Goal: Use online tool/utility: Utilize a website feature to perform a specific function

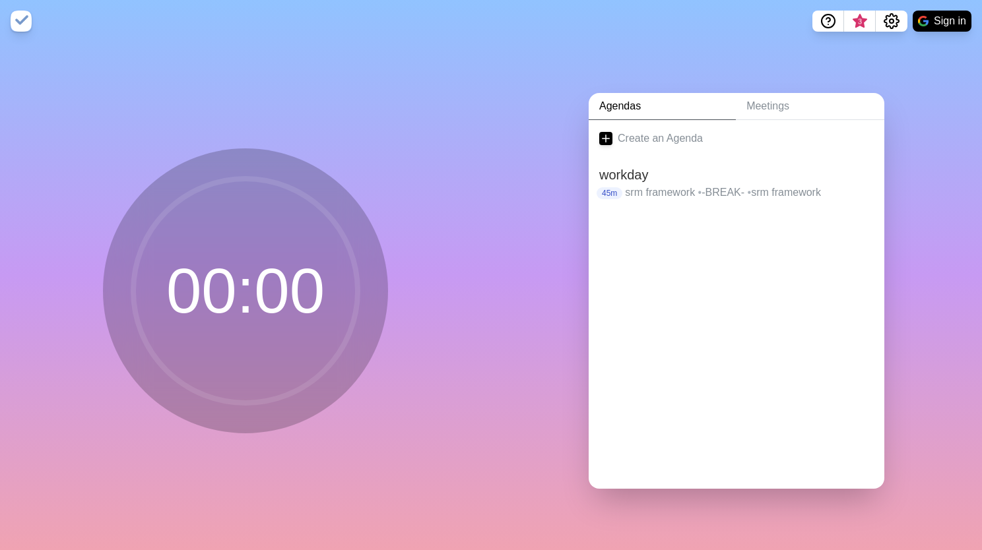
drag, startPoint x: 478, startPoint y: 102, endPoint x: 831, endPoint y: 212, distance: 369.6
click at [831, 212] on div at bounding box center [737, 235] width 296 height 53
click at [799, 185] on p "srm framework • -BREAK- • srm framework" at bounding box center [749, 193] width 249 height 16
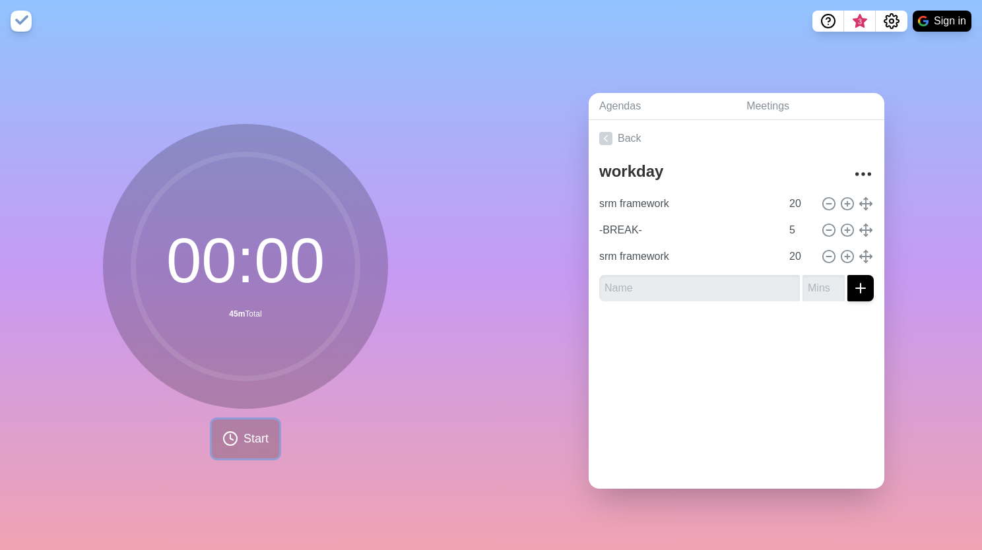
click at [235, 447] on button "Start" at bounding box center [245, 439] width 67 height 39
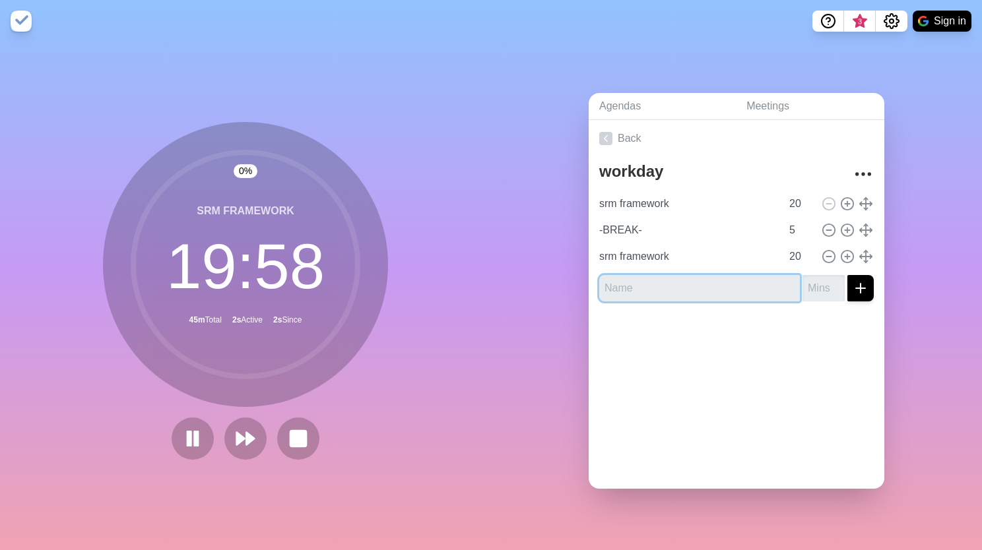
click at [697, 282] on input "text" at bounding box center [699, 288] width 201 height 26
click at [840, 249] on div at bounding box center [845, 257] width 55 height 16
click at [845, 257] on line at bounding box center [847, 257] width 5 height 0
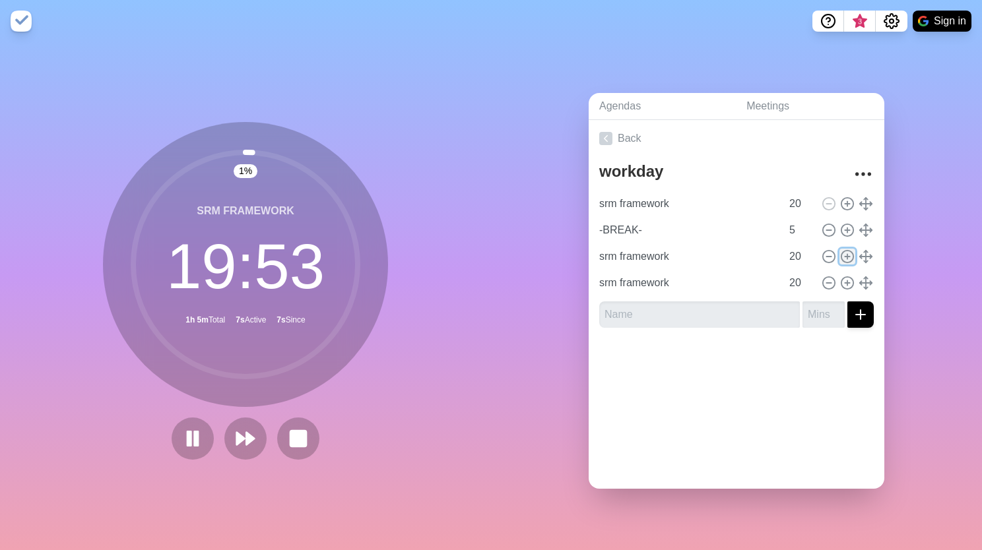
click at [840, 249] on icon at bounding box center [847, 256] width 15 height 15
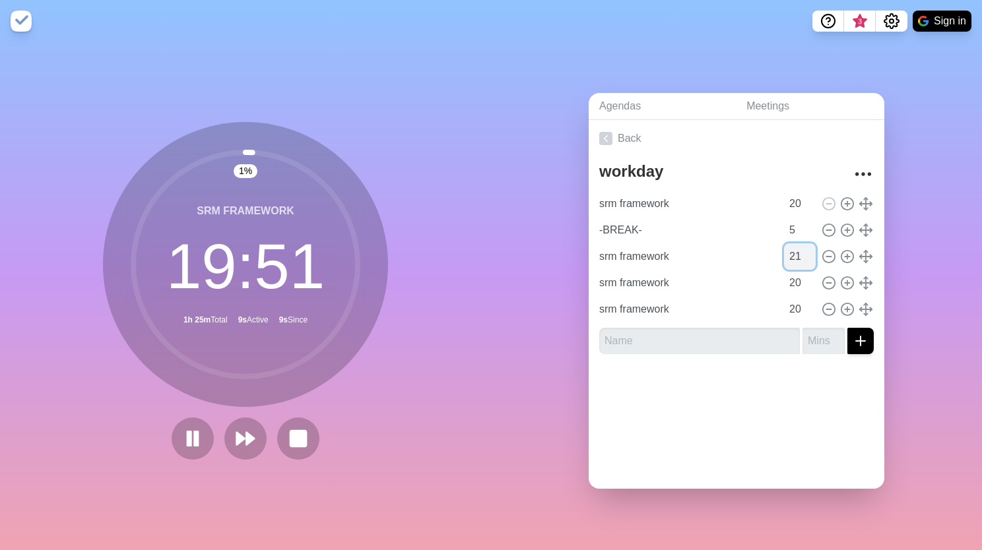
click at [791, 246] on input "21" at bounding box center [800, 256] width 32 height 26
click at [791, 246] on input "22" at bounding box center [800, 256] width 32 height 26
click at [791, 246] on input "23" at bounding box center [800, 256] width 32 height 26
click at [791, 246] on input "24" at bounding box center [800, 256] width 32 height 26
click at [791, 246] on input "25" at bounding box center [800, 256] width 32 height 26
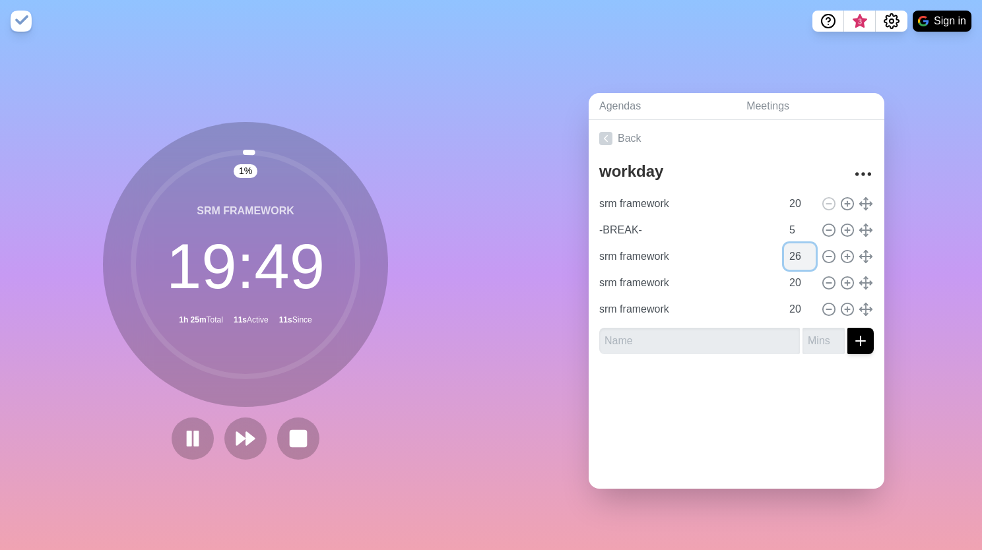
click at [791, 246] on input "26" at bounding box center [800, 256] width 32 height 26
click at [791, 246] on input "27" at bounding box center [800, 256] width 32 height 26
click at [791, 246] on input "28" at bounding box center [800, 256] width 32 height 26
click at [791, 246] on input "29" at bounding box center [800, 256] width 32 height 26
click at [796, 253] on input "28" at bounding box center [800, 256] width 32 height 26
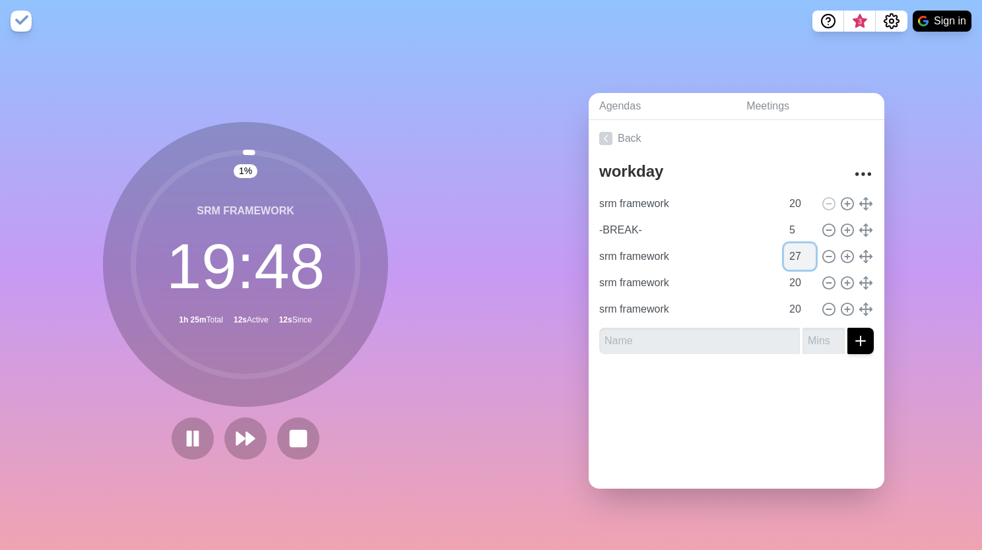
click at [796, 253] on input "27" at bounding box center [800, 256] width 32 height 26
click at [796, 253] on input "26" at bounding box center [800, 256] width 32 height 26
type input "25"
click at [797, 257] on input "25" at bounding box center [800, 256] width 32 height 26
type input "-BREAK-"
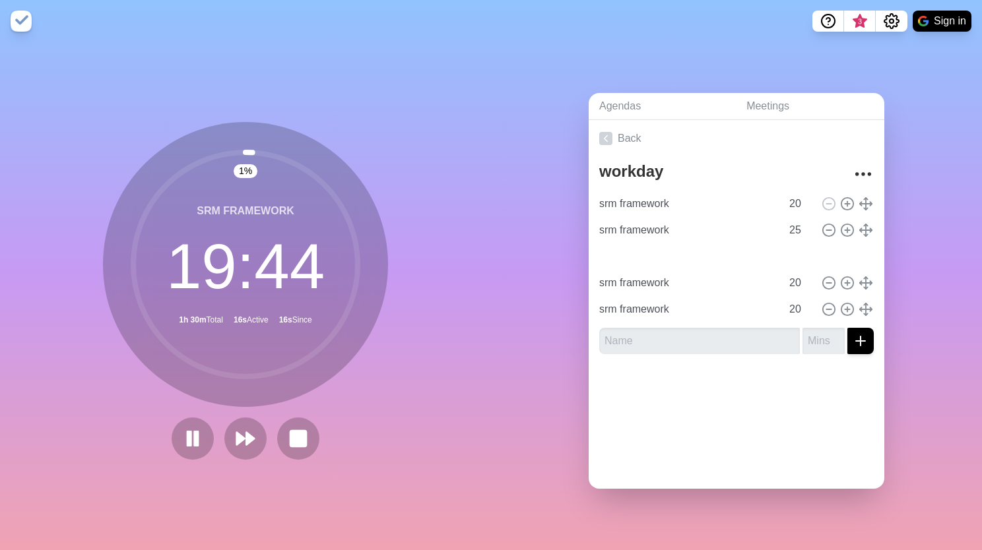
type input "5"
type input "srm framework"
type input "25"
click at [840, 276] on icon at bounding box center [847, 283] width 15 height 15
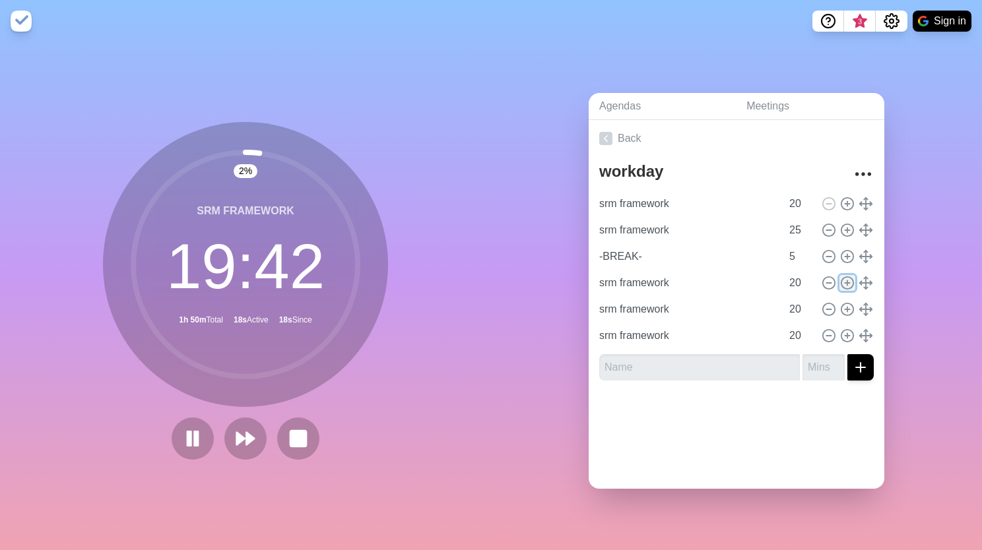
click at [840, 276] on icon at bounding box center [847, 283] width 15 height 15
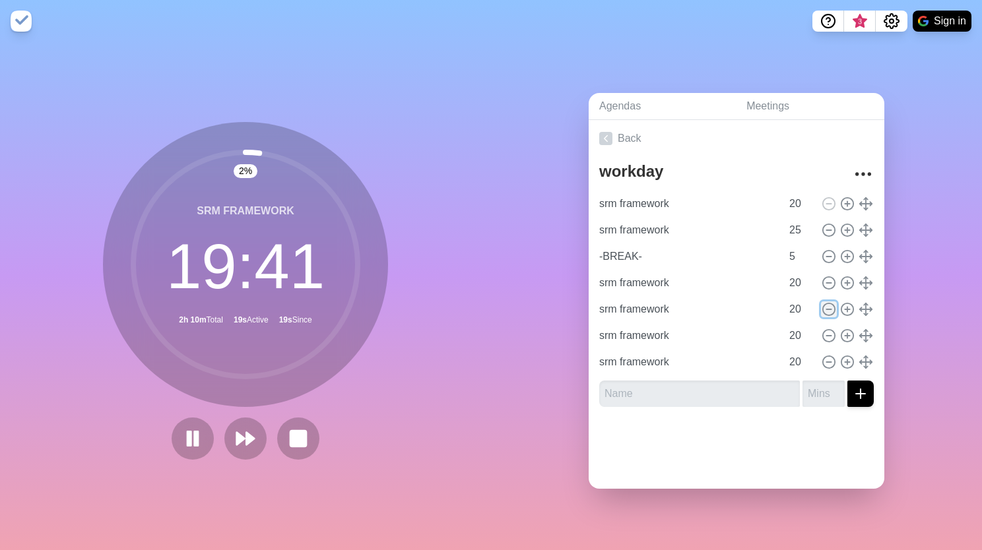
click at [822, 306] on icon at bounding box center [829, 309] width 15 height 15
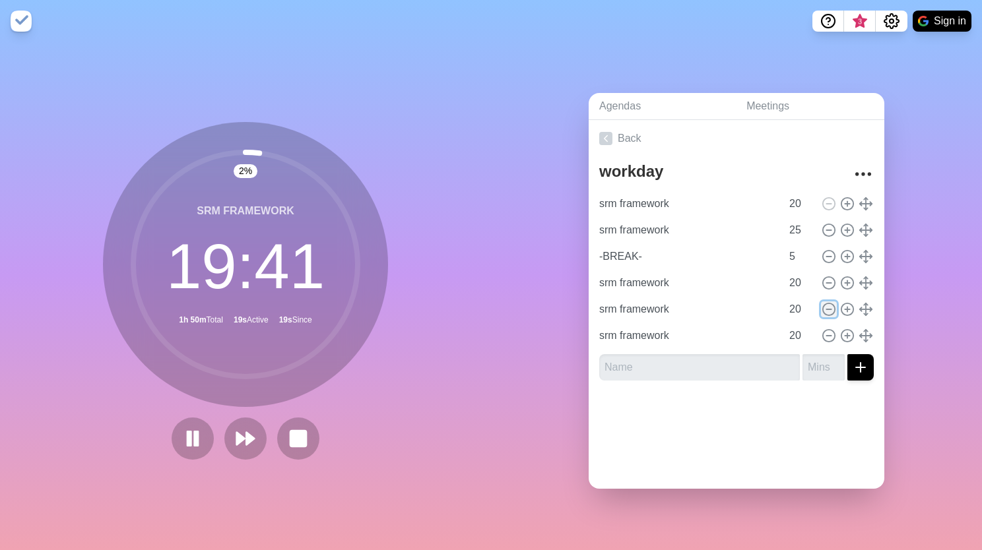
click at [826, 309] on line at bounding box center [828, 309] width 5 height 0
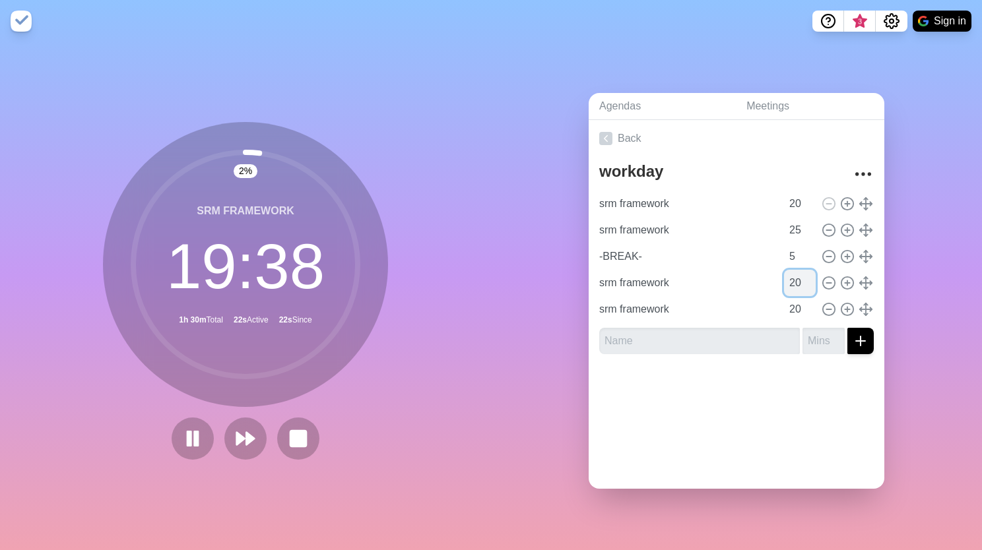
click at [787, 273] on input "20" at bounding box center [800, 283] width 32 height 26
drag, startPoint x: 787, startPoint y: 273, endPoint x: 774, endPoint y: 270, distance: 13.6
click at [784, 270] on input "20" at bounding box center [800, 283] width 32 height 26
type input "30"
click at [840, 249] on icon at bounding box center [847, 256] width 15 height 15
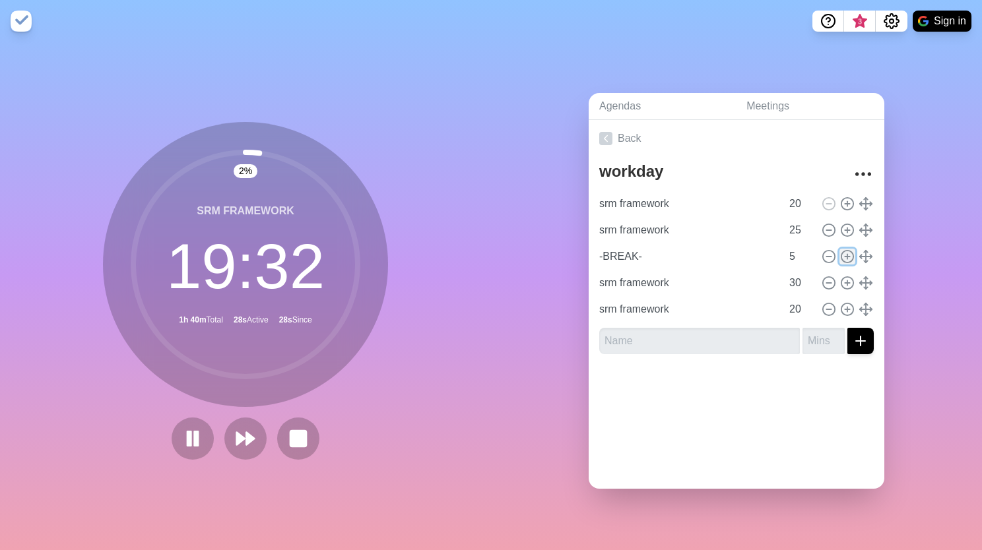
type input "-BREAK-"
type input "5"
type input "30"
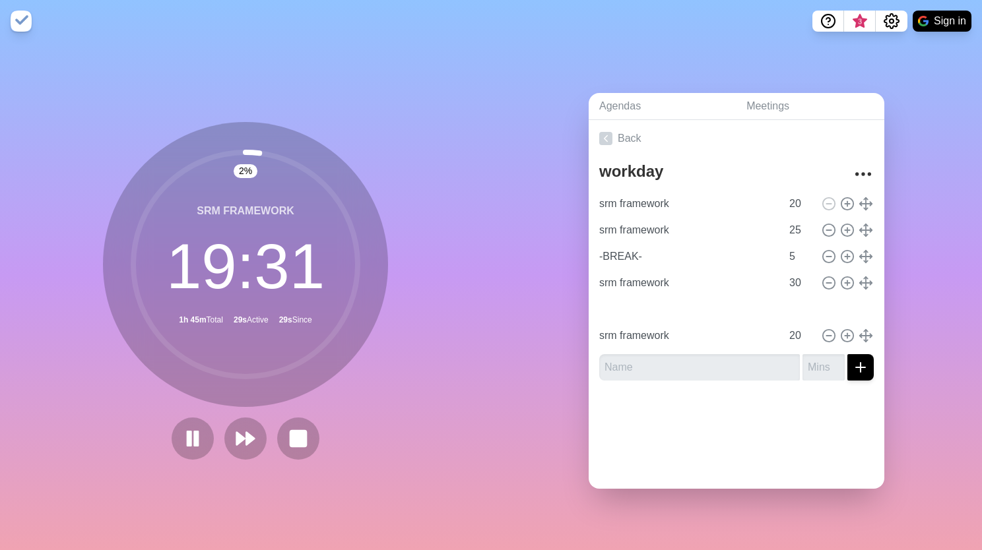
type input "-BREAK-"
type input "5"
type input "srm framework"
type input "30"
click at [784, 303] on input "5" at bounding box center [800, 309] width 32 height 26
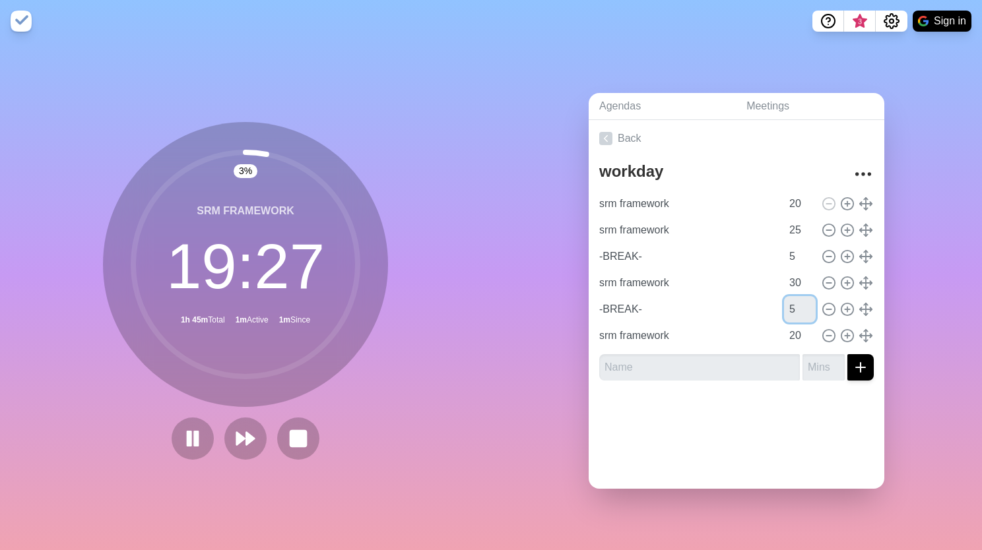
drag, startPoint x: 783, startPoint y: 305, endPoint x: 768, endPoint y: 301, distance: 15.7
click at [768, 301] on div "-BREAK- 5" at bounding box center [736, 309] width 285 height 26
type input "20"
click at [796, 324] on input "21" at bounding box center [800, 336] width 32 height 26
click at [796, 324] on input "22" at bounding box center [800, 336] width 32 height 26
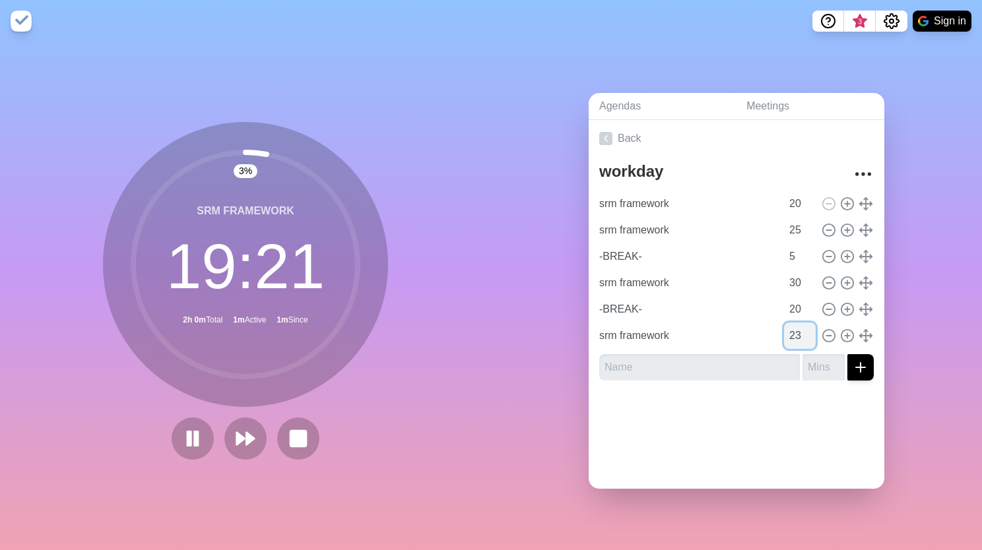
click at [796, 324] on input "23" at bounding box center [800, 336] width 32 height 26
click at [796, 324] on input "24" at bounding box center [800, 336] width 32 height 26
type input "25"
click at [796, 324] on input "25" at bounding box center [800, 336] width 32 height 26
click at [752, 468] on div "Back workday srm framework 20 srm framework 25 -BREAK- 5 srm framework 30 -BREA…" at bounding box center [737, 304] width 296 height 369
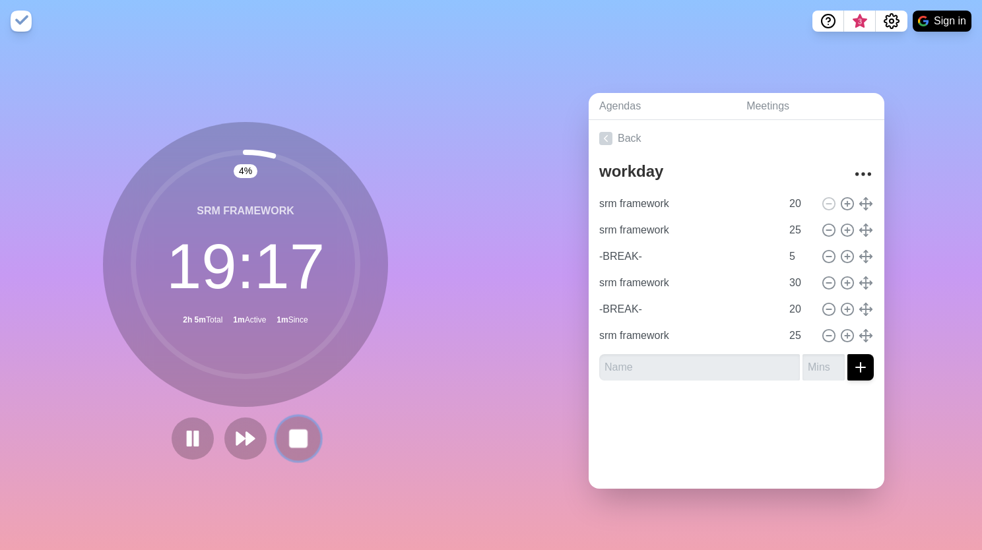
click at [293, 430] on rect at bounding box center [298, 438] width 16 height 16
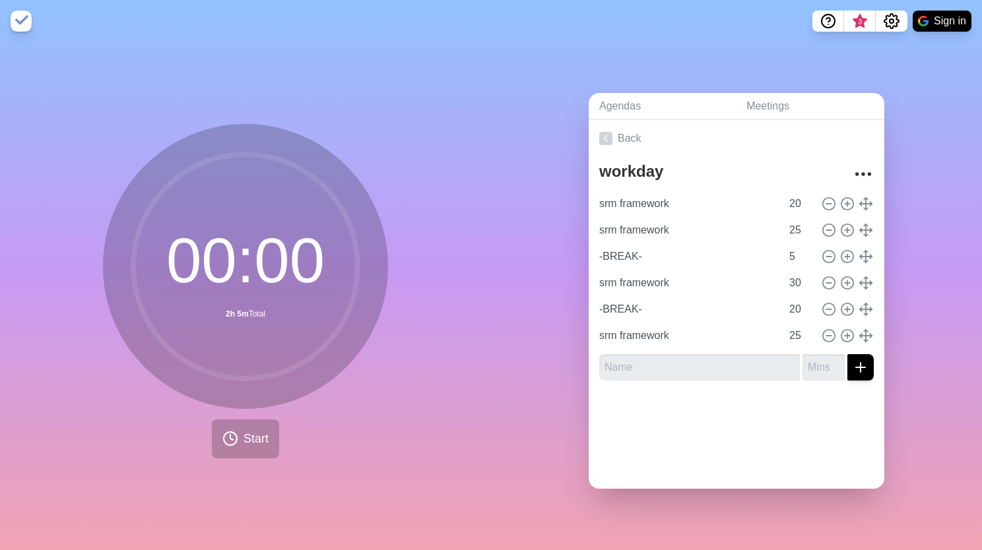
click at [818, 199] on div at bounding box center [845, 204] width 55 height 16
click at [822, 197] on icon at bounding box center [829, 204] width 15 height 15
type input "25"
type input "-BREAK-"
type input "5"
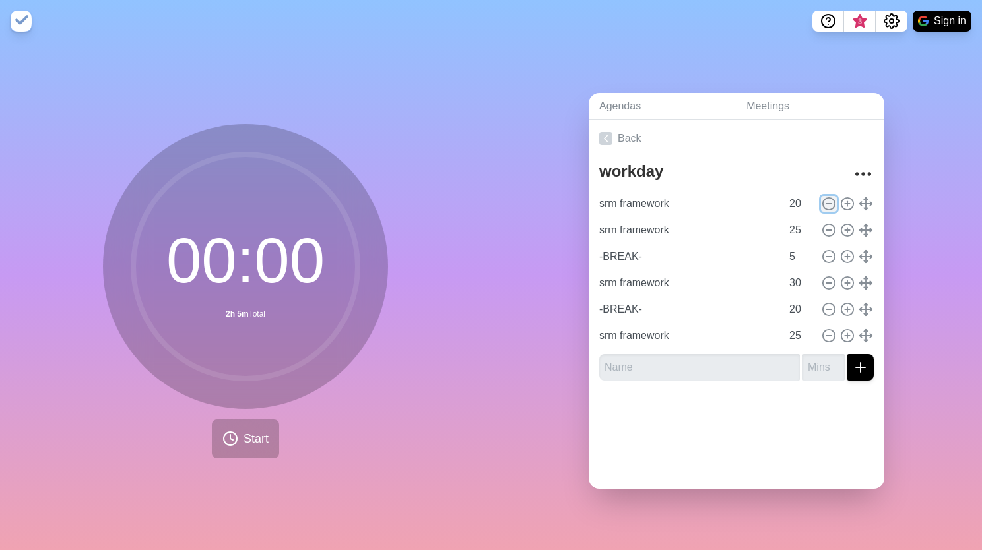
type input "srm framework"
type input "30"
type input "-BREAK-"
type input "20"
type input "srm framework"
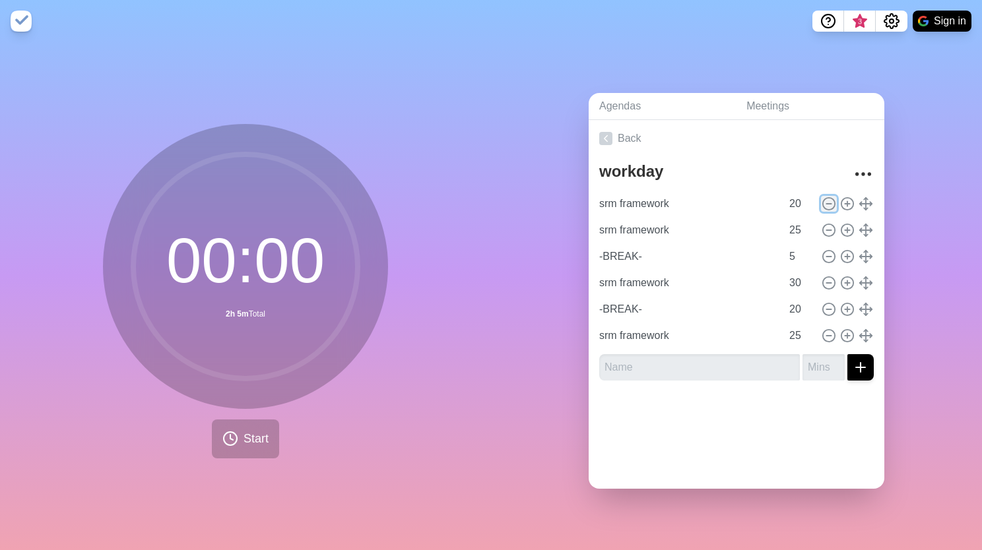
type input "25"
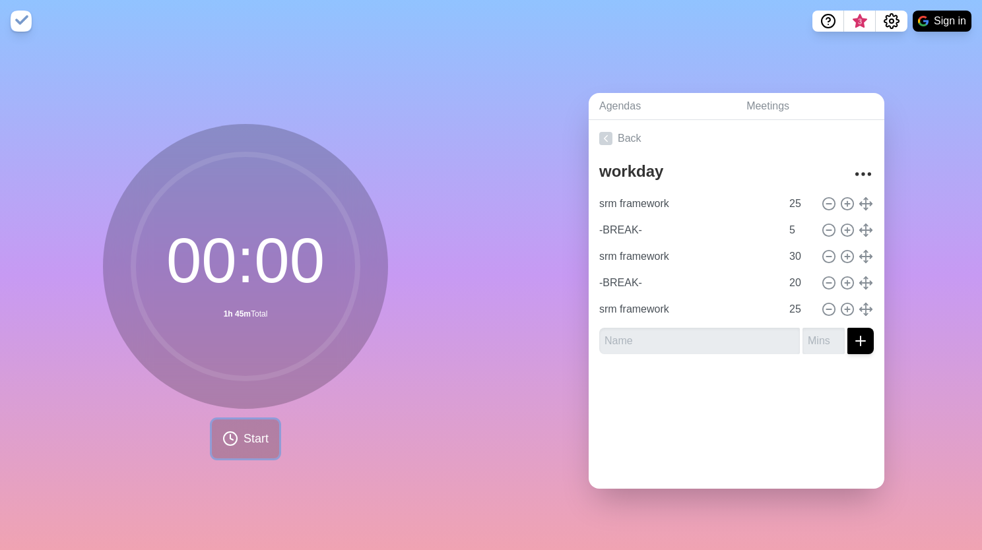
click at [232, 420] on button "Start" at bounding box center [245, 439] width 67 height 39
